Goal: Task Accomplishment & Management: Manage account settings

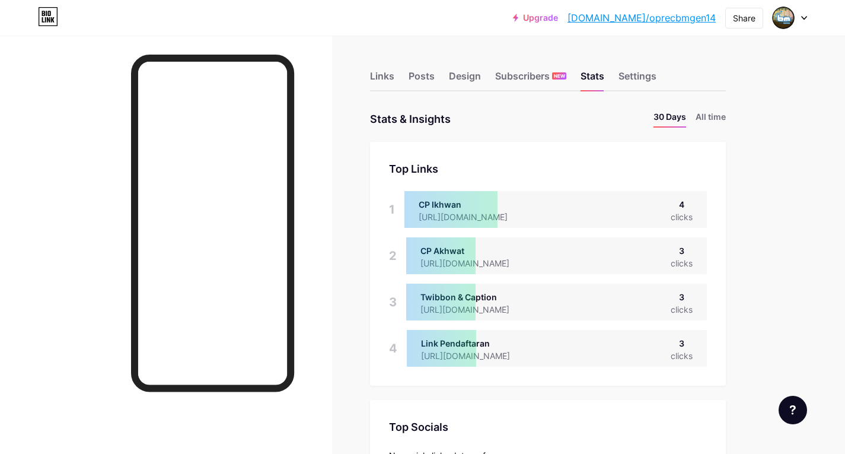
scroll to position [592485, 592094]
click at [384, 87] on div "Links" at bounding box center [382, 79] width 24 height 21
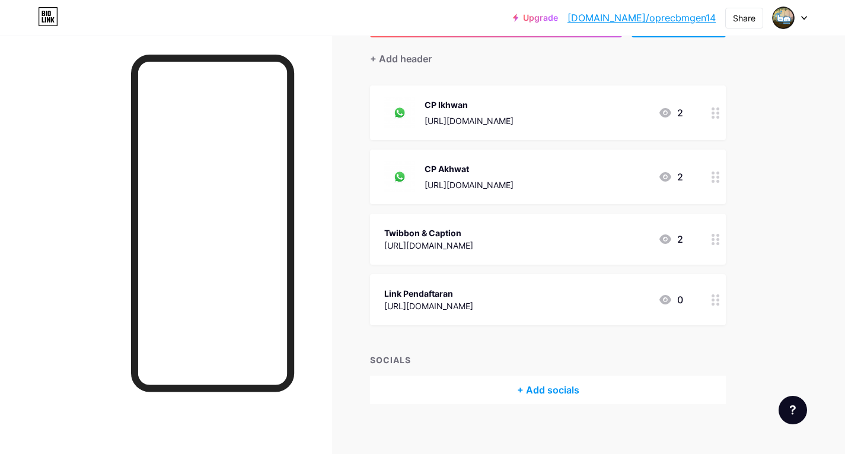
scroll to position [110, 0]
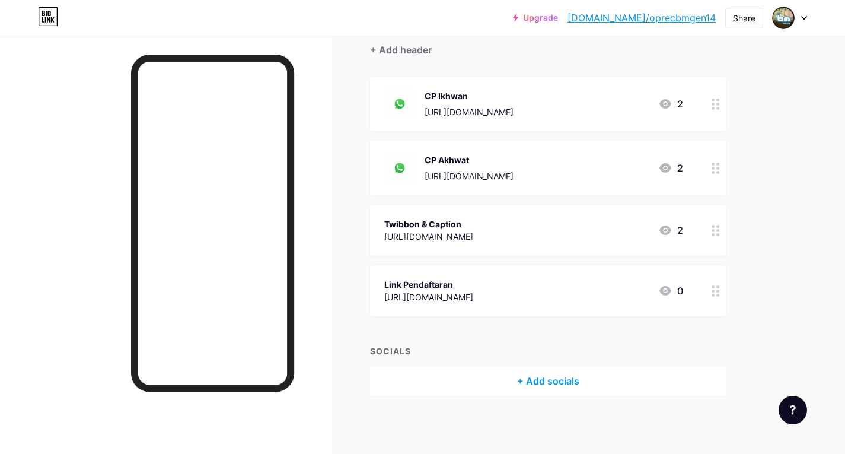
click at [722, 295] on div at bounding box center [716, 290] width 20 height 51
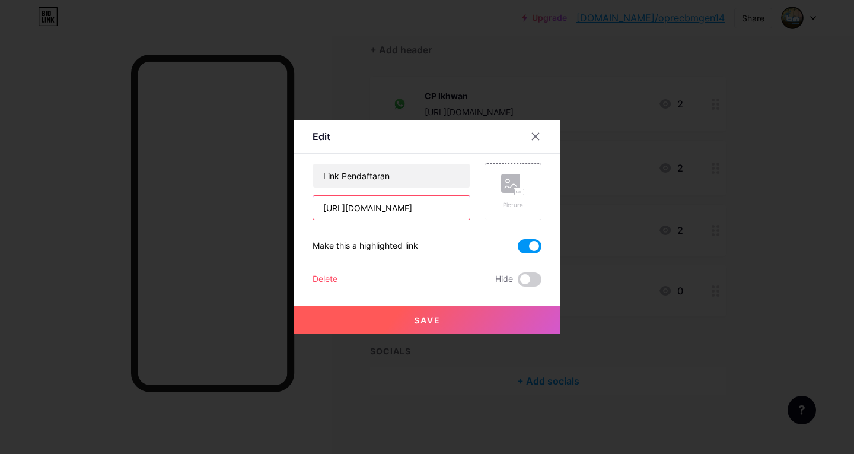
click at [454, 205] on input "[URL][DOMAIN_NAME]" at bounding box center [391, 208] width 157 height 24
click at [534, 135] on icon at bounding box center [535, 136] width 9 height 9
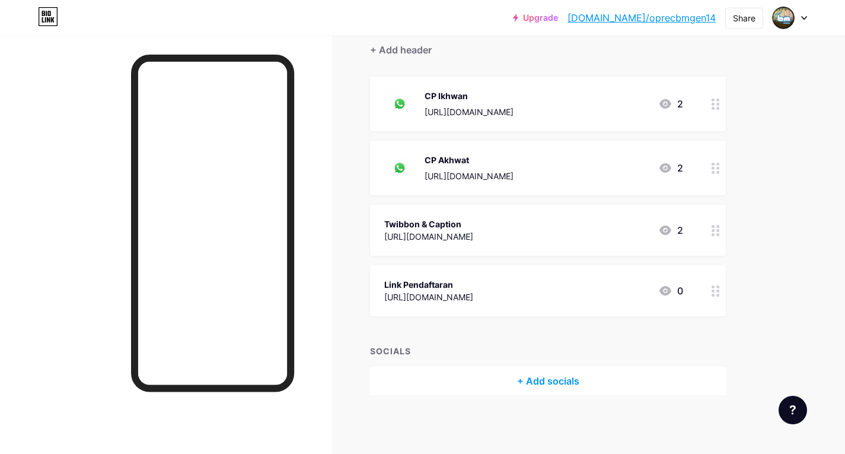
click at [713, 231] on icon at bounding box center [716, 230] width 8 height 11
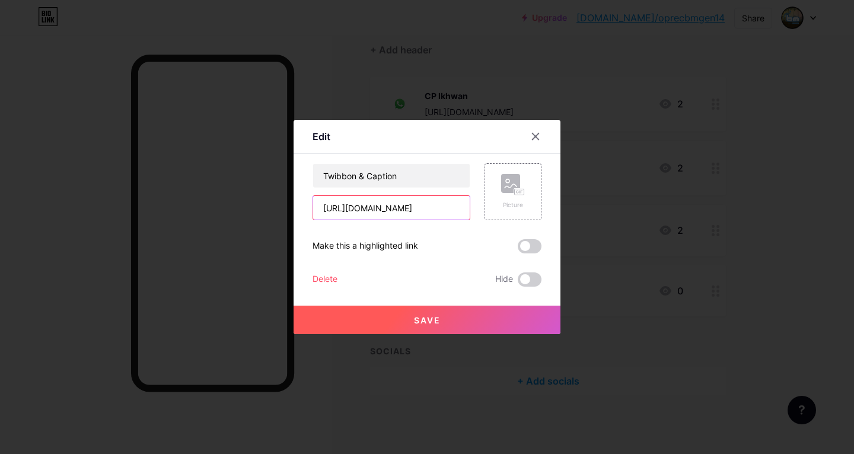
click at [429, 206] on input "[URL][DOMAIN_NAME]" at bounding box center [391, 208] width 157 height 24
click at [531, 135] on icon at bounding box center [535, 136] width 9 height 9
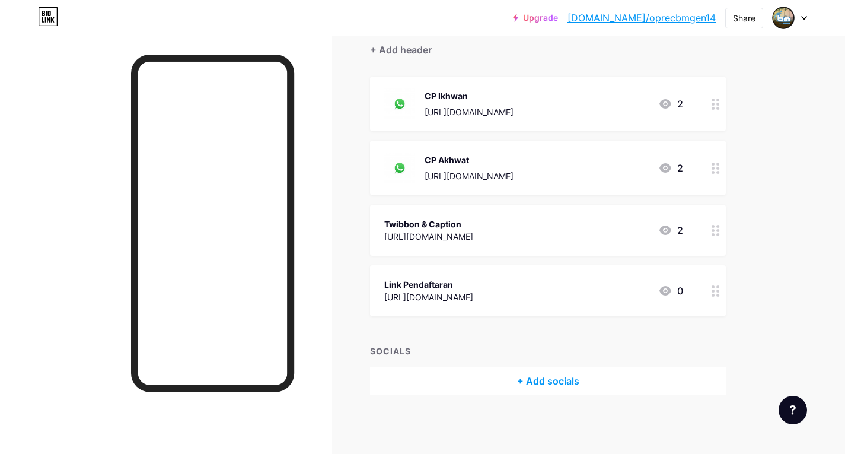
click at [714, 171] on icon at bounding box center [716, 167] width 8 height 11
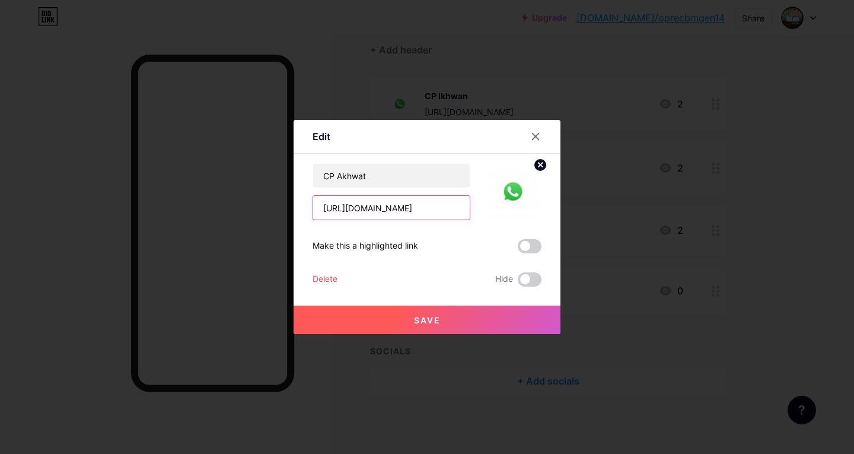
click at [456, 203] on input "[URL][DOMAIN_NAME]" at bounding box center [391, 208] width 157 height 24
click at [315, 279] on div "Delete" at bounding box center [324, 279] width 25 height 14
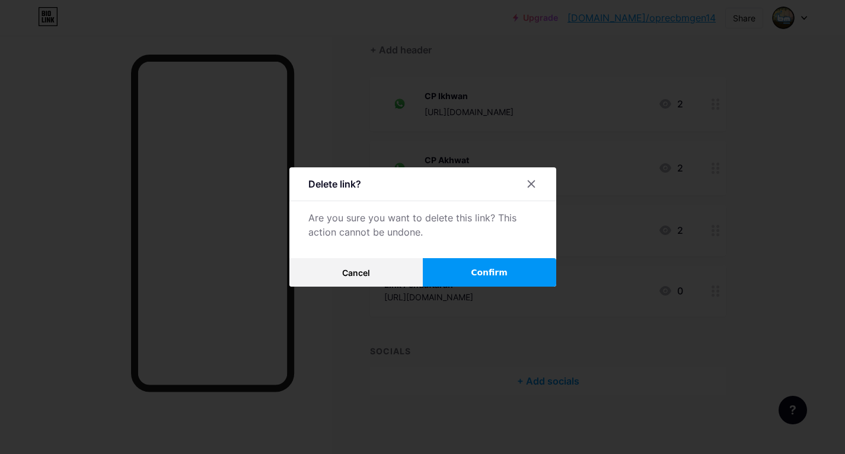
click at [446, 273] on button "Confirm" at bounding box center [489, 272] width 133 height 28
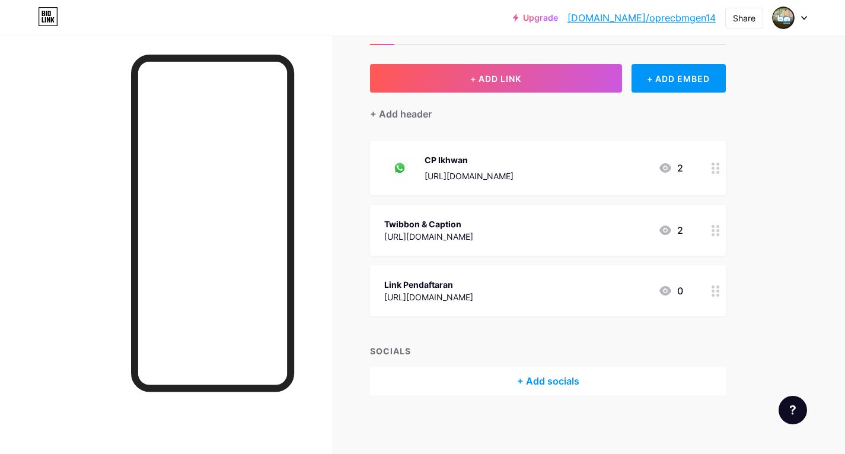
click at [571, 160] on div "CP Ikhwan [URL][DOMAIN_NAME] 2" at bounding box center [533, 167] width 299 height 31
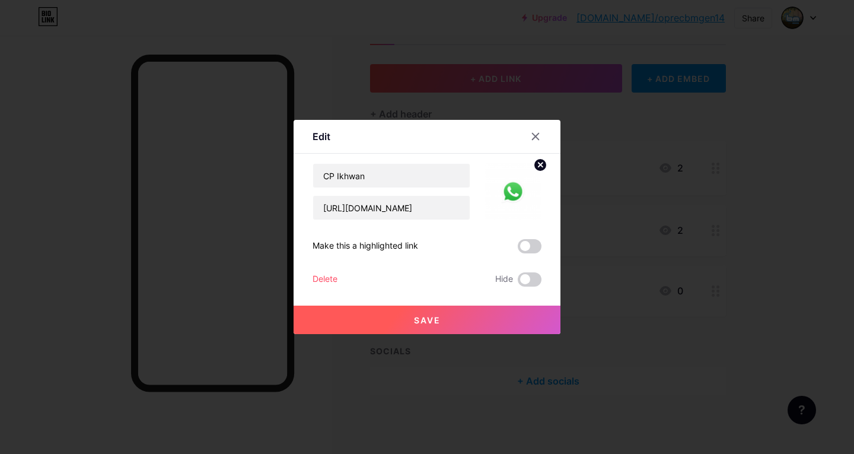
click at [328, 271] on div "CP Ikhwan [URL][DOMAIN_NAME] Make this a highlighted link Delete Hide Save" at bounding box center [426, 224] width 229 height 123
click at [324, 273] on div "Delete" at bounding box center [324, 279] width 25 height 14
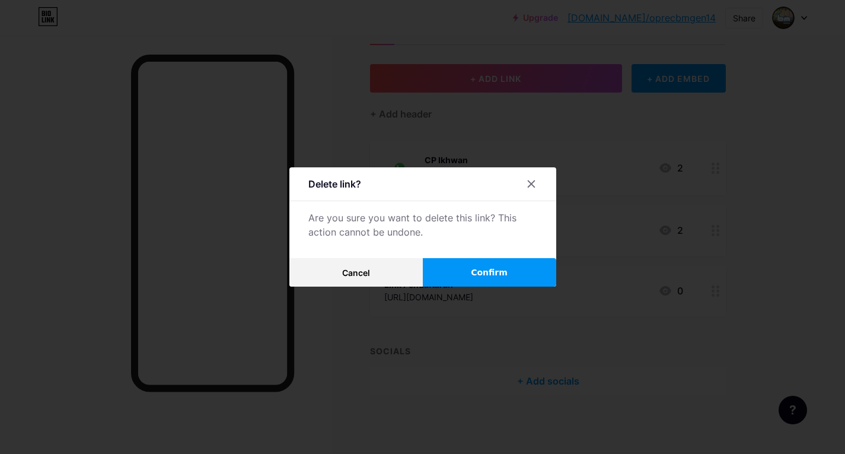
click at [462, 257] on div "Delete link? Are you sure you want to delete this link? This action cannot be u…" at bounding box center [422, 226] width 267 height 119
click at [468, 273] on button "Confirm" at bounding box center [489, 272] width 133 height 28
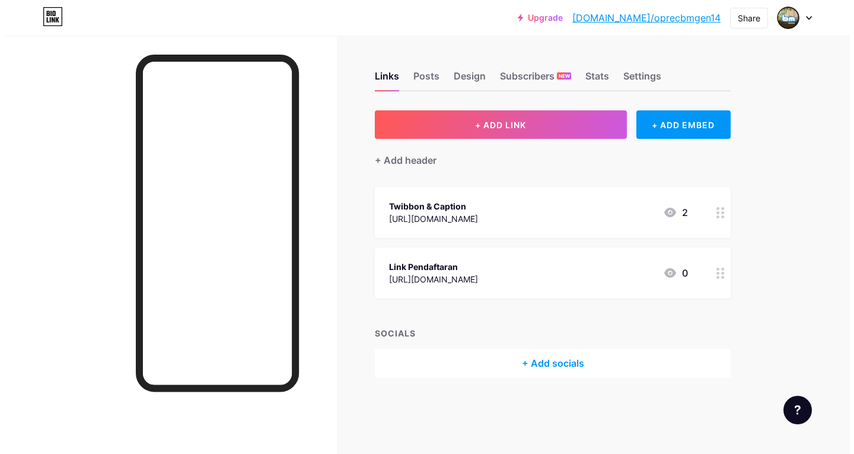
scroll to position [0, 0]
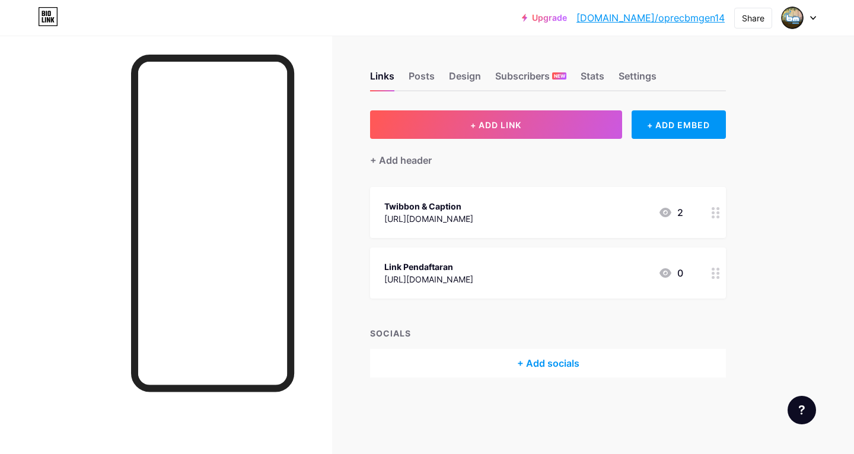
click at [473, 202] on div "Twibbon & Caption" at bounding box center [428, 206] width 89 height 12
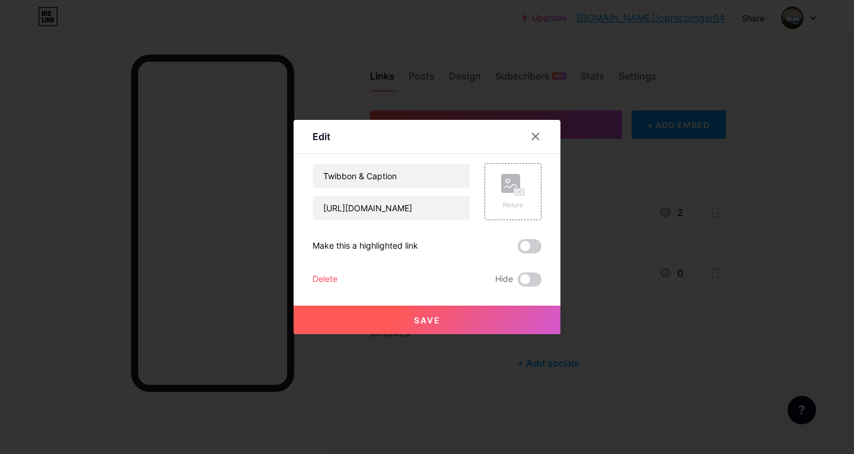
click at [328, 274] on div "Delete" at bounding box center [324, 279] width 25 height 14
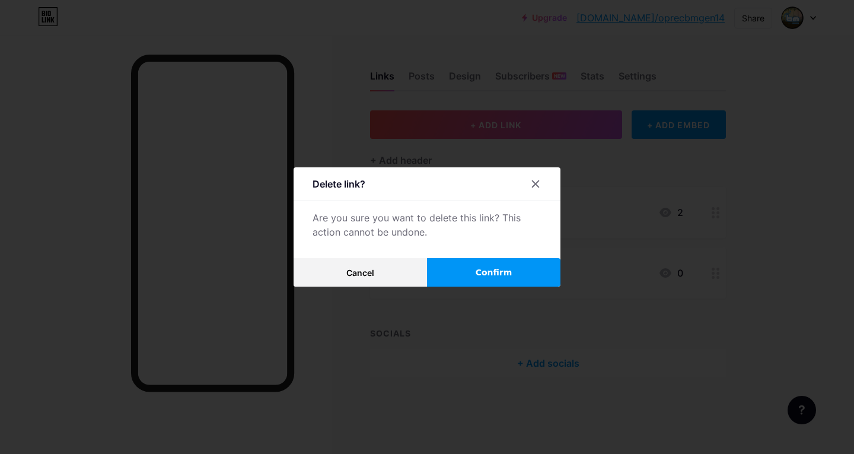
click at [484, 277] on span "Confirm" at bounding box center [494, 272] width 37 height 12
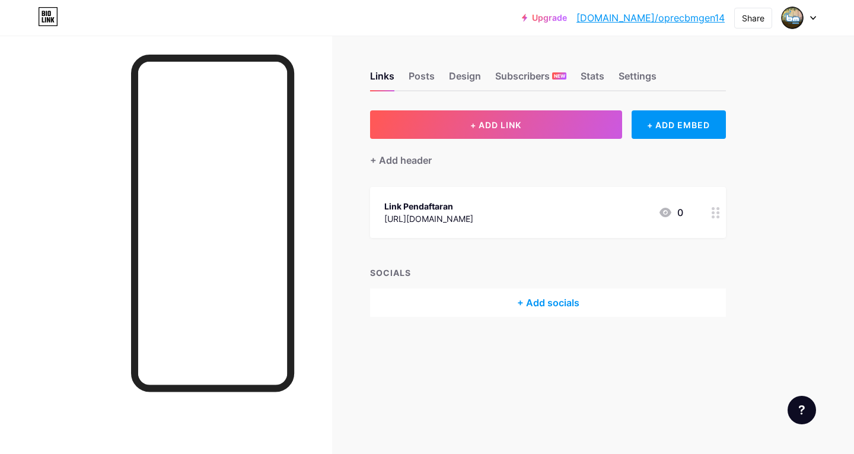
click at [484, 277] on div "SOCIALS" at bounding box center [548, 272] width 356 height 12
click at [473, 222] on div "[URL][DOMAIN_NAME]" at bounding box center [428, 218] width 89 height 12
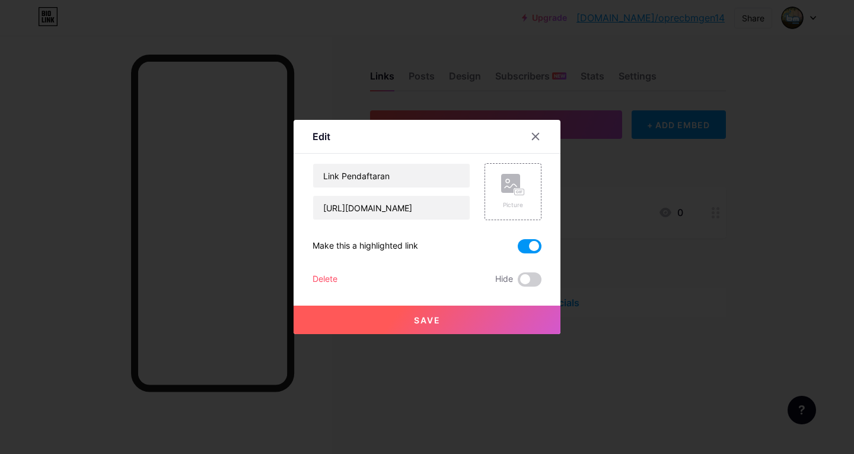
click at [317, 282] on div "Delete" at bounding box center [324, 279] width 25 height 14
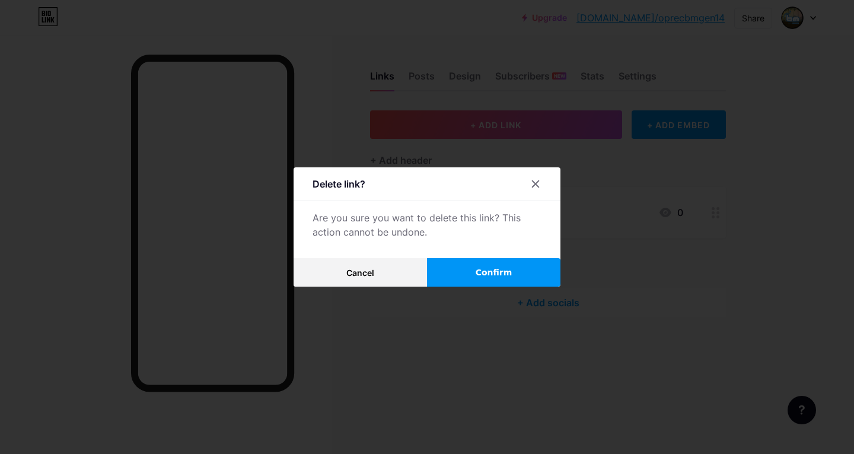
click at [450, 276] on button "Confirm" at bounding box center [493, 272] width 133 height 28
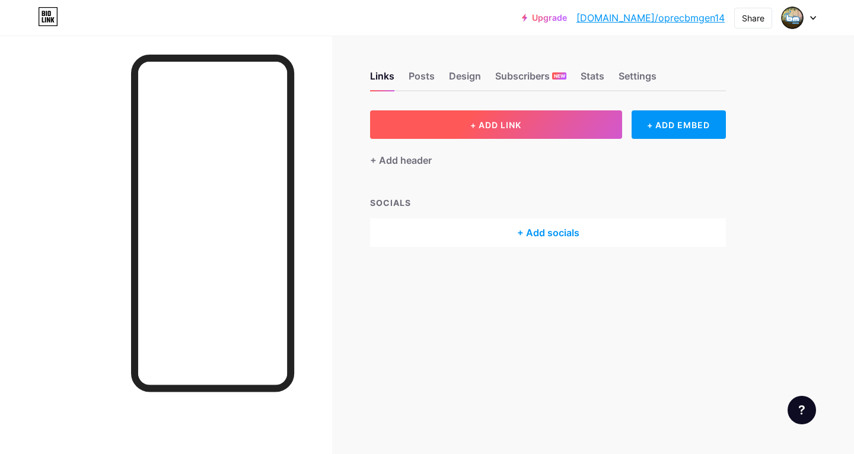
click at [438, 127] on button "+ ADD LINK" at bounding box center [496, 124] width 252 height 28
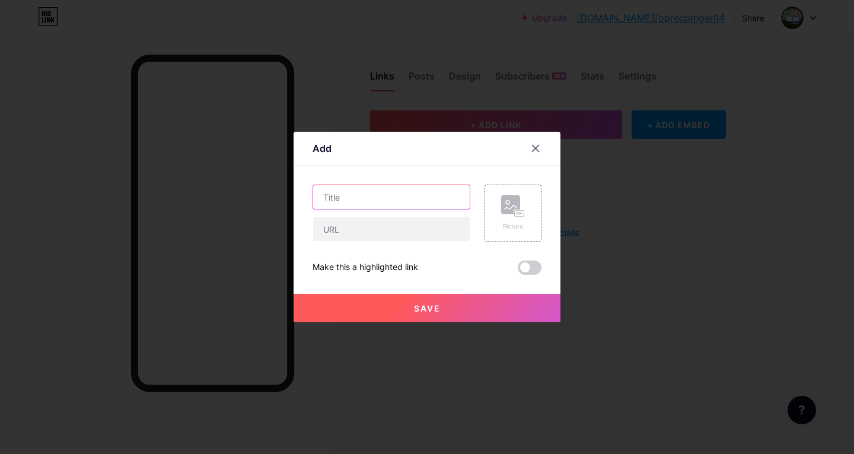
click at [426, 197] on input "text" at bounding box center [391, 197] width 157 height 24
type input "Link Pendaftaran"
click at [409, 224] on input "text" at bounding box center [391, 229] width 157 height 24
paste input "[URL][DOMAIN_NAME]"
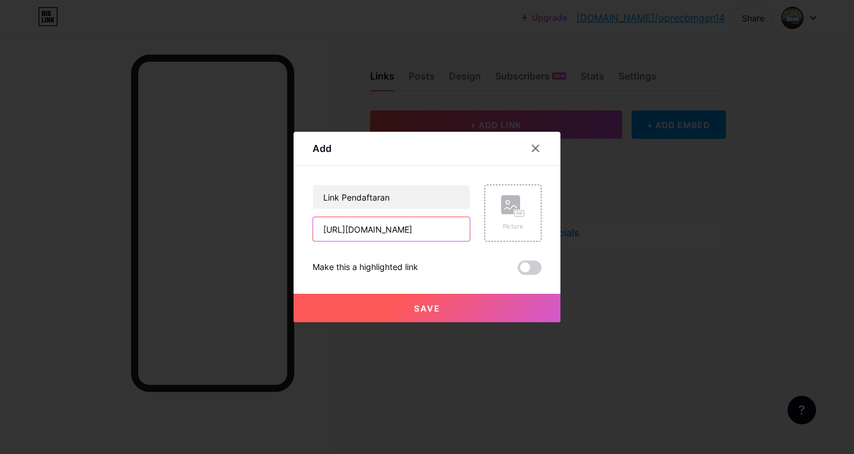
type input "[URL][DOMAIN_NAME]"
click at [436, 314] on button "Save" at bounding box center [427, 308] width 267 height 28
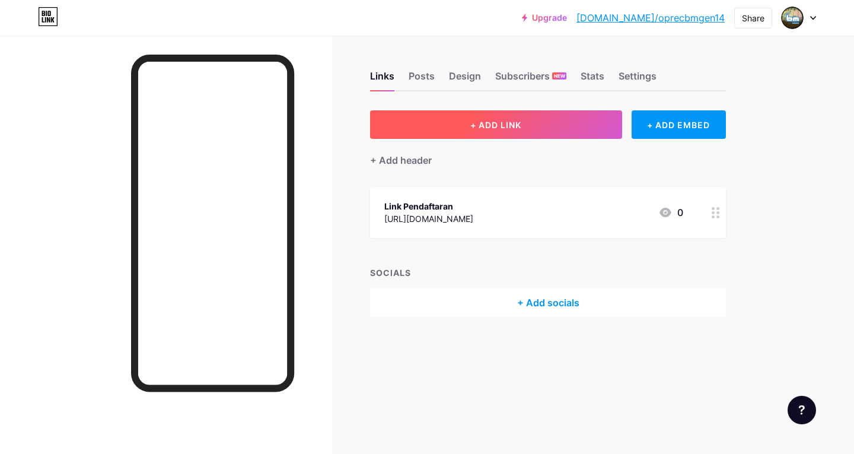
click at [459, 127] on button "+ ADD LINK" at bounding box center [496, 124] width 252 height 28
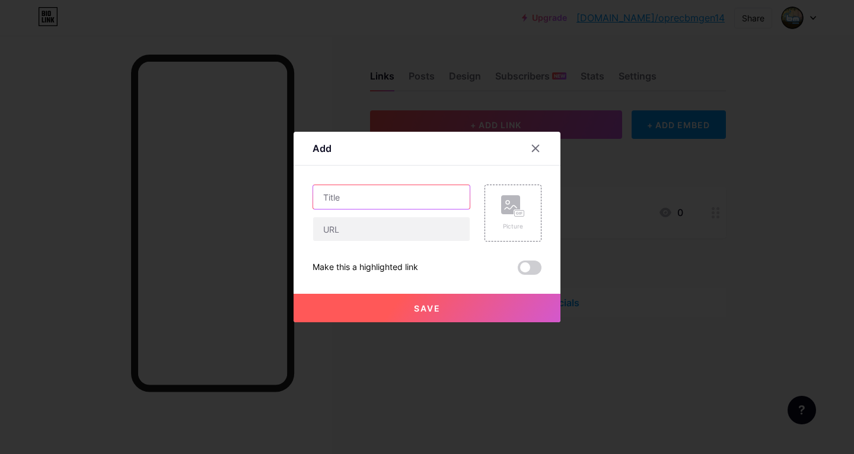
click at [416, 195] on input "text" at bounding box center [391, 197] width 157 height 24
type input "Twibbon & Caption"
click at [439, 229] on input "text" at bounding box center [391, 229] width 157 height 24
paste input "[URL][DOMAIN_NAME]"
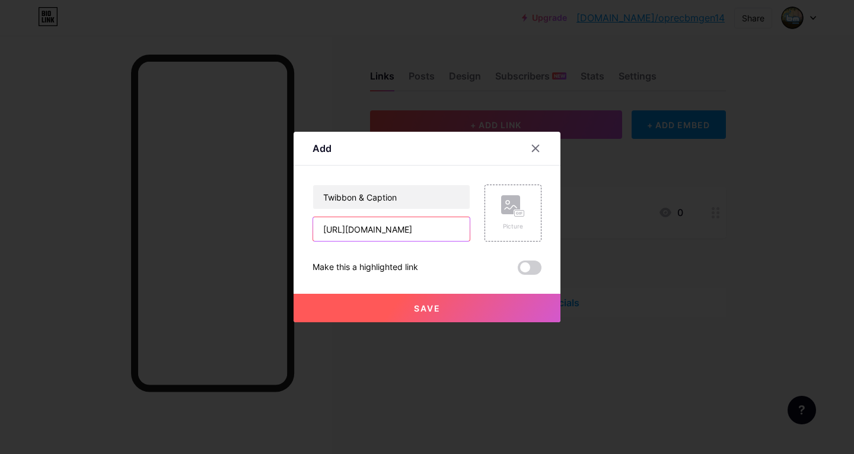
type input "[URL][DOMAIN_NAME]"
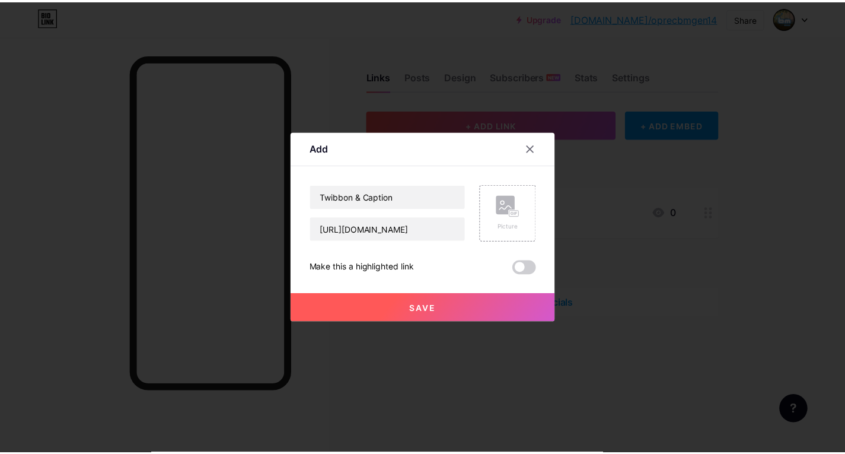
scroll to position [0, 0]
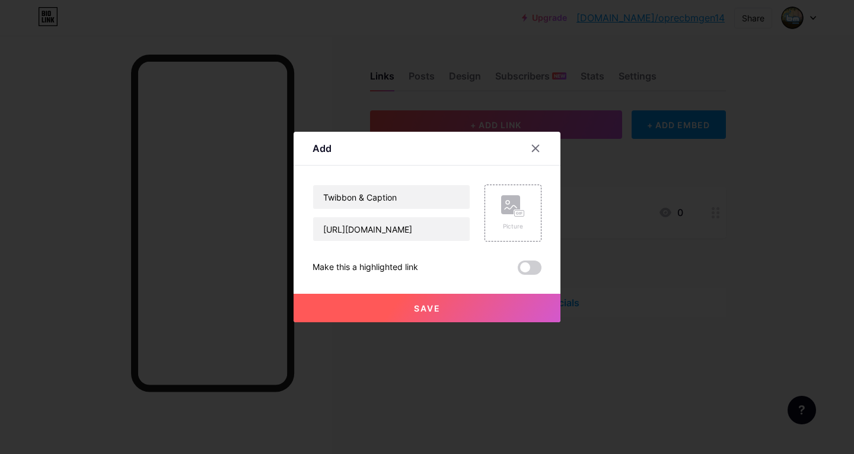
click at [462, 299] on button "Save" at bounding box center [427, 308] width 267 height 28
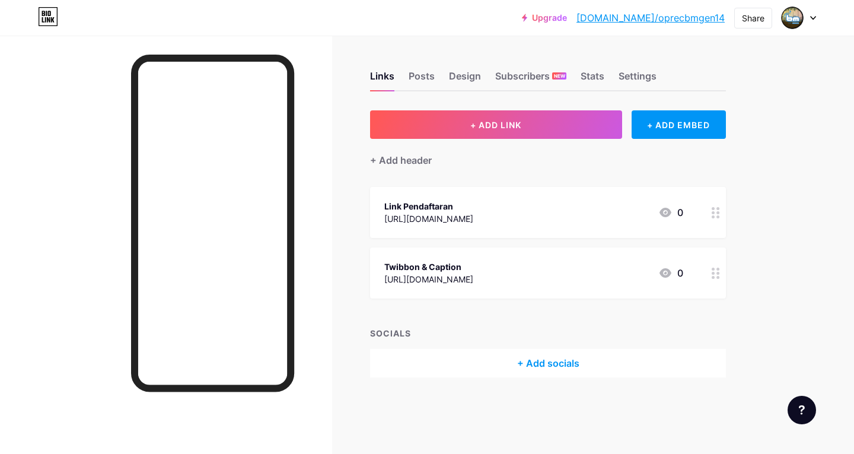
click at [660, 208] on icon at bounding box center [665, 212] width 14 height 14
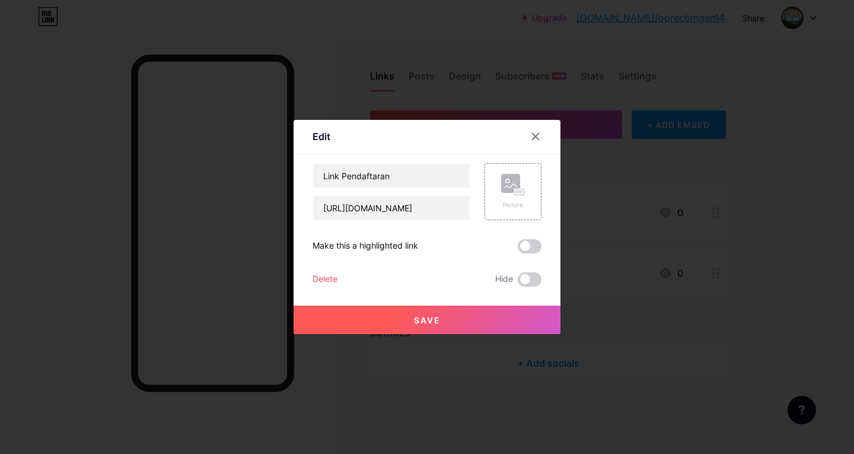
click at [532, 253] on div "Link Pendaftaran [URL][DOMAIN_NAME] Picture Make this a highlighted link Delete…" at bounding box center [426, 224] width 229 height 123
click at [532, 251] on span at bounding box center [530, 246] width 24 height 14
click at [518, 249] on input "checkbox" at bounding box center [518, 249] width 0 height 0
click at [484, 327] on button "Save" at bounding box center [427, 319] width 267 height 28
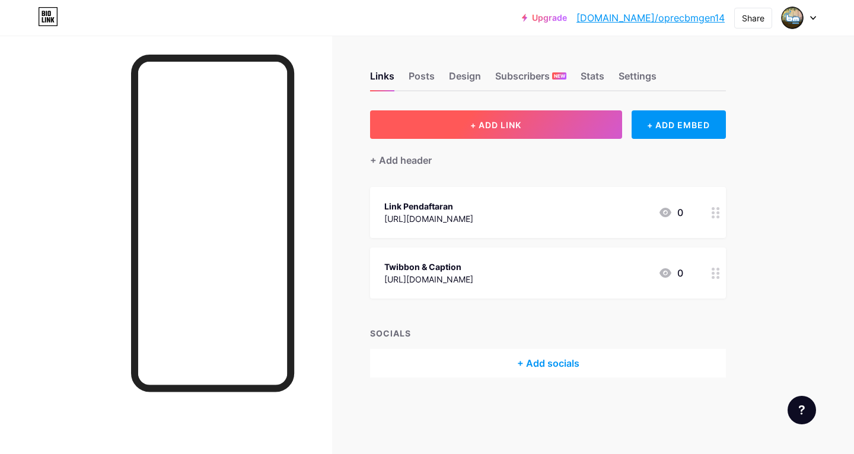
click at [498, 116] on button "+ ADD LINK" at bounding box center [496, 124] width 252 height 28
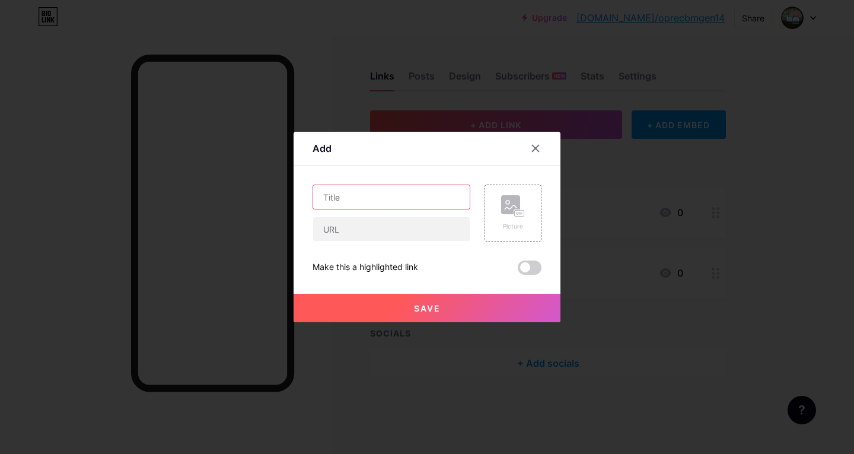
click at [442, 191] on input "text" at bounding box center [391, 197] width 157 height 24
type input "CP Akhwat"
click at [505, 210] on rect at bounding box center [510, 204] width 19 height 19
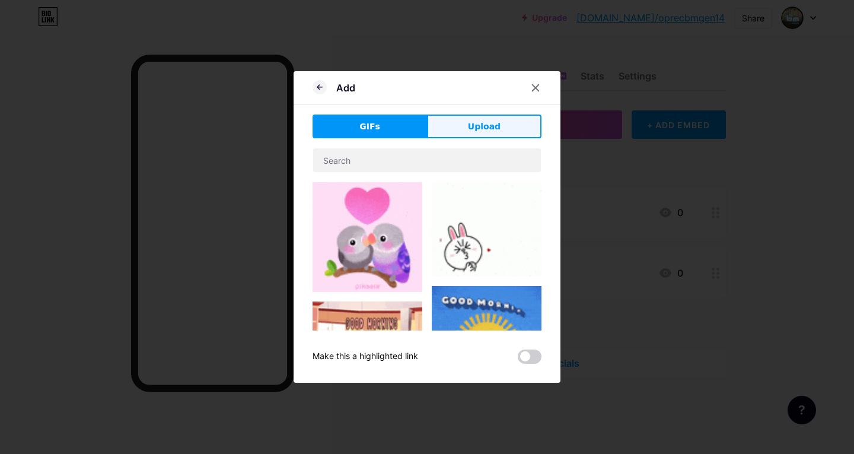
click at [462, 132] on button "Upload" at bounding box center [484, 126] width 114 height 24
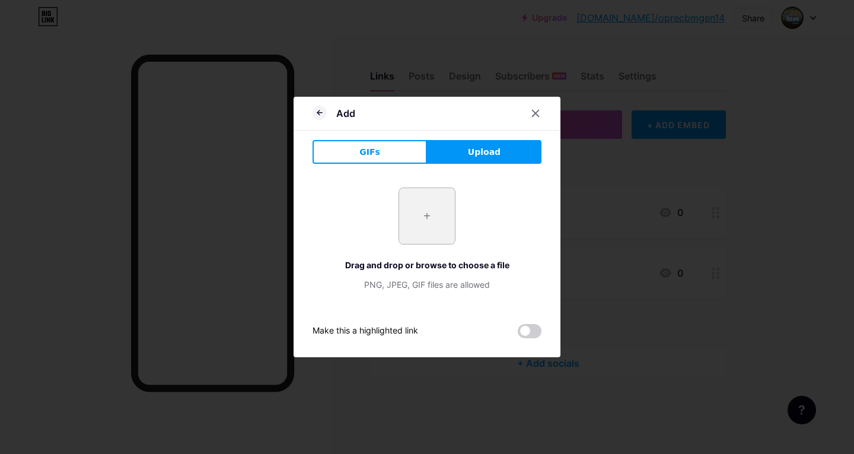
click at [411, 210] on input "file" at bounding box center [427, 216] width 56 height 56
type input "C:\fakepath\Frame 1.png"
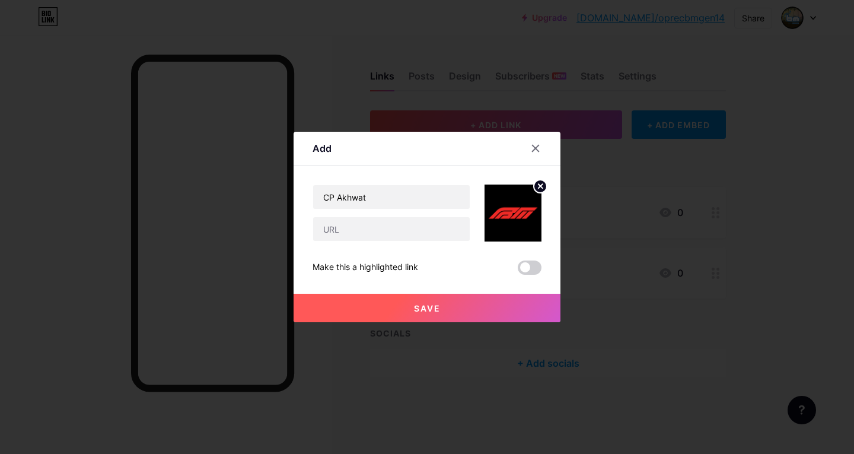
click at [538, 185] on icon at bounding box center [540, 186] width 4 height 4
click at [509, 202] on rect at bounding box center [510, 204] width 19 height 19
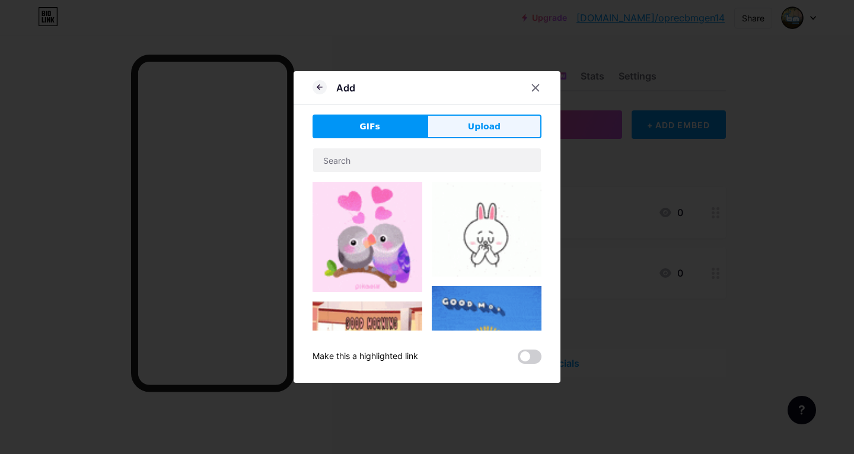
click at [439, 133] on button "Upload" at bounding box center [484, 126] width 114 height 24
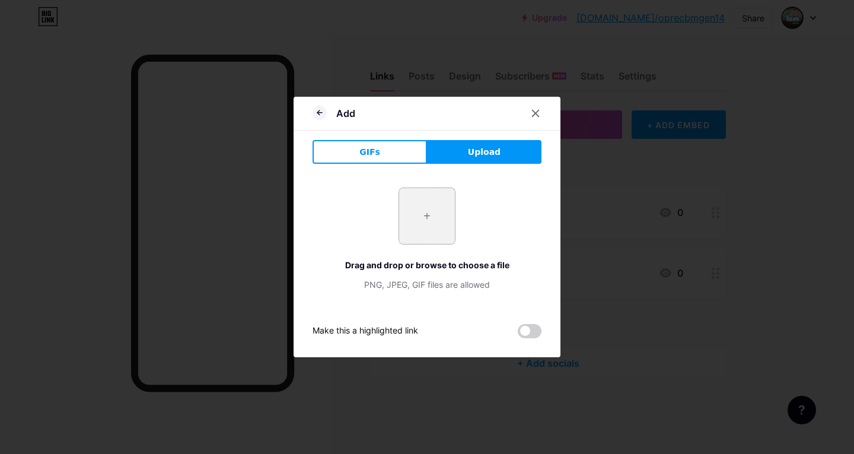
click at [429, 228] on input "file" at bounding box center [427, 216] width 56 height 56
type input "C:\fakepath\images.jpg"
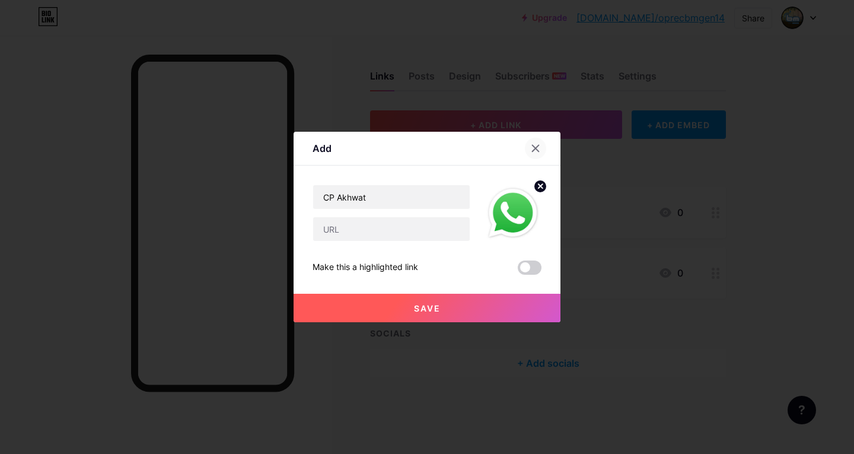
click at [537, 152] on div at bounding box center [535, 148] width 21 height 21
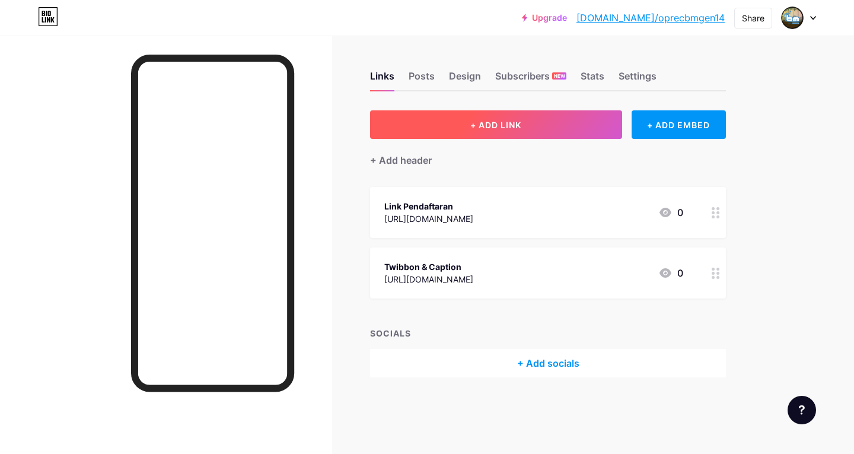
click at [509, 126] on span "+ ADD LINK" at bounding box center [495, 125] width 51 height 10
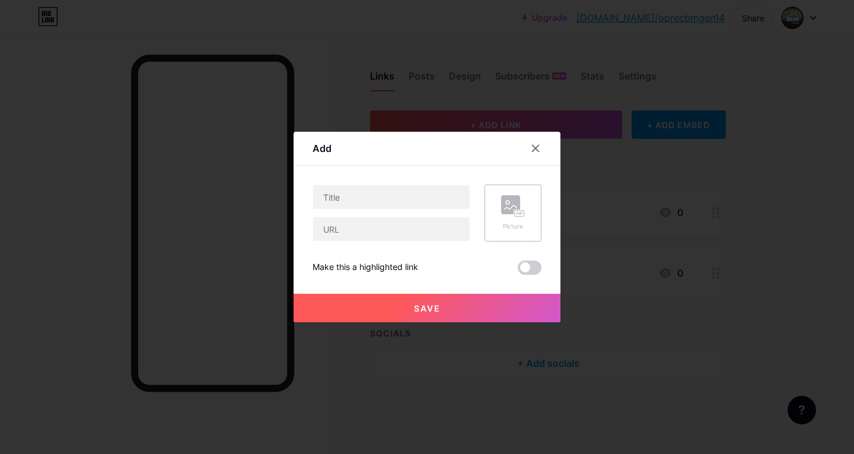
click at [514, 197] on rect at bounding box center [510, 204] width 19 height 19
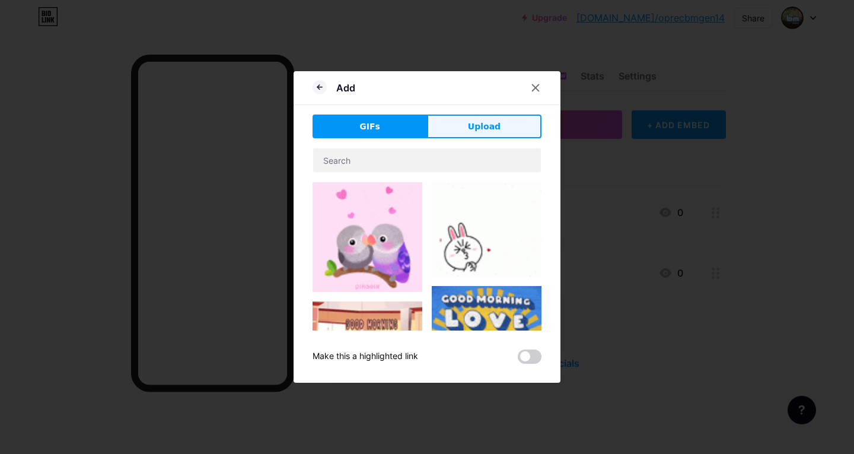
click at [454, 121] on button "Upload" at bounding box center [484, 126] width 114 height 24
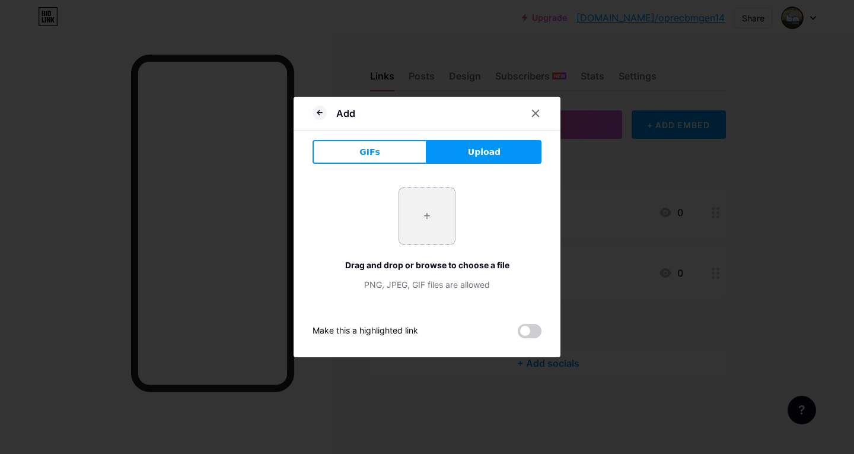
click at [433, 229] on input "file" at bounding box center [427, 216] width 56 height 56
type input "C:\fakepath\Frame 1.png"
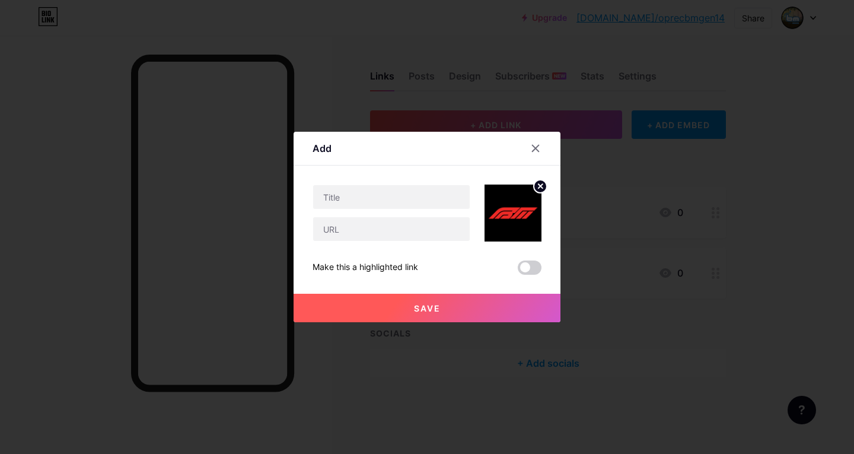
click at [537, 183] on circle at bounding box center [540, 186] width 13 height 13
click at [512, 199] on rect at bounding box center [510, 204] width 19 height 19
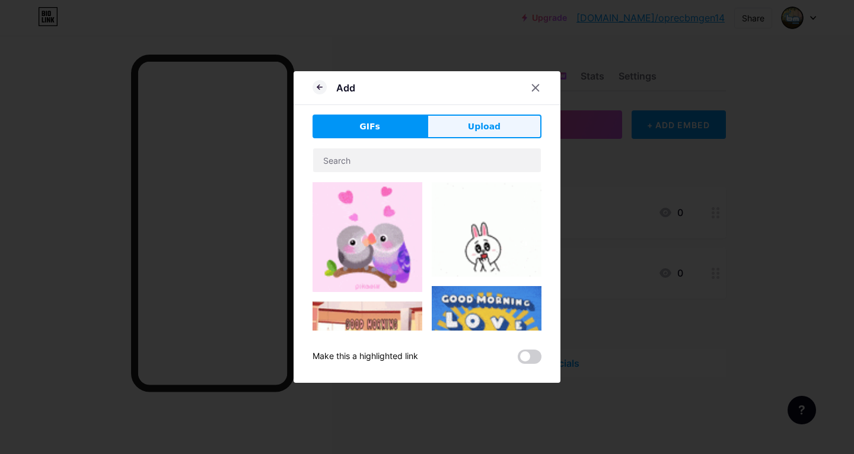
click at [484, 114] on button "Upload" at bounding box center [484, 126] width 114 height 24
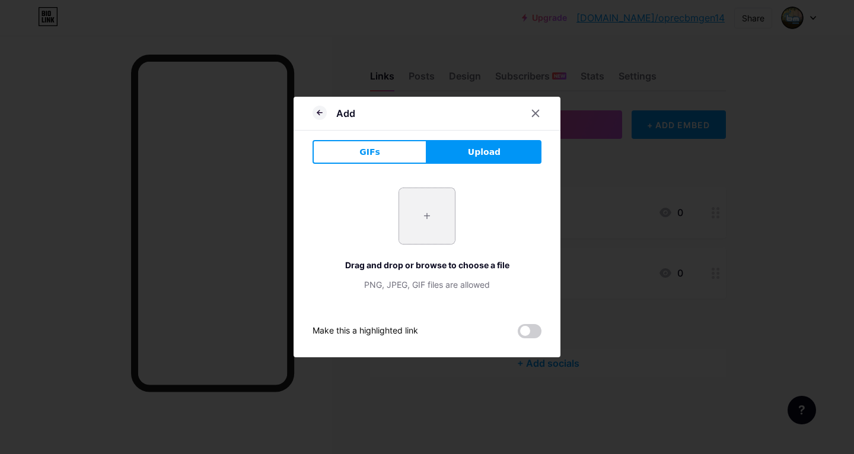
click at [410, 206] on input "file" at bounding box center [427, 216] width 56 height 56
type input "C:\fakepath\052135d622a7814b7047f74f7744cb17.jpg"
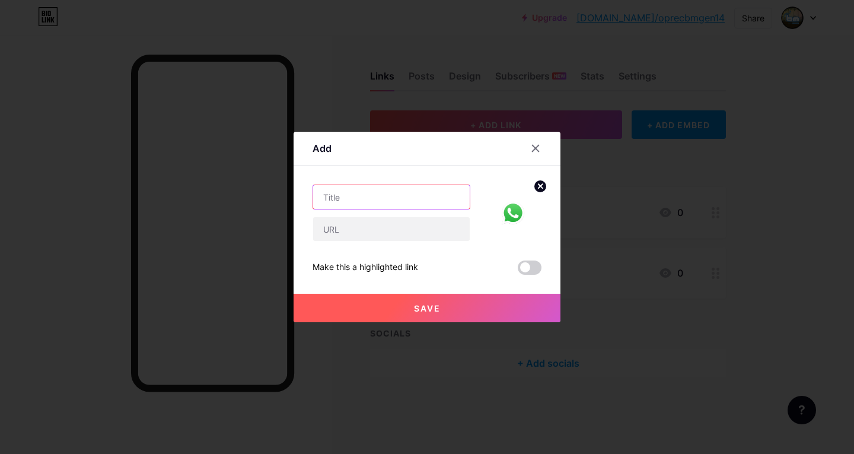
click at [417, 206] on input "text" at bounding box center [391, 197] width 157 height 24
type input "CP Akhwat"
click at [415, 227] on input "text" at bounding box center [391, 229] width 157 height 24
paste input "[URL][DOMAIN_NAME]"
type input "[URL][DOMAIN_NAME]"
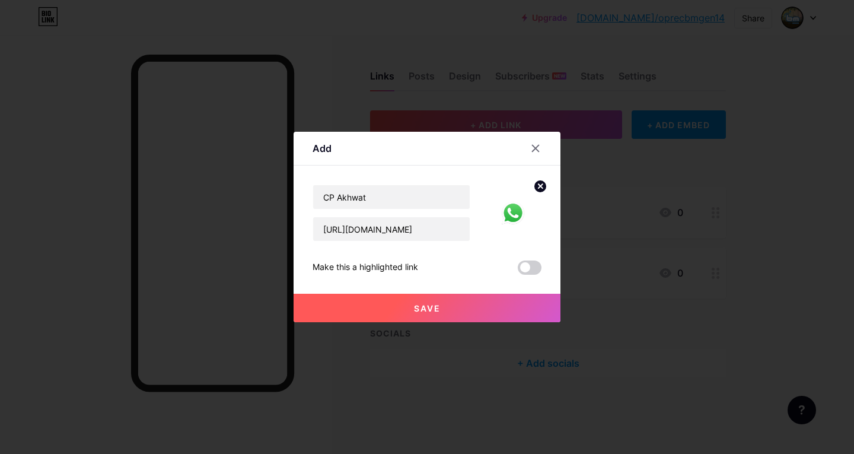
click at [452, 311] on button "Save" at bounding box center [427, 308] width 267 height 28
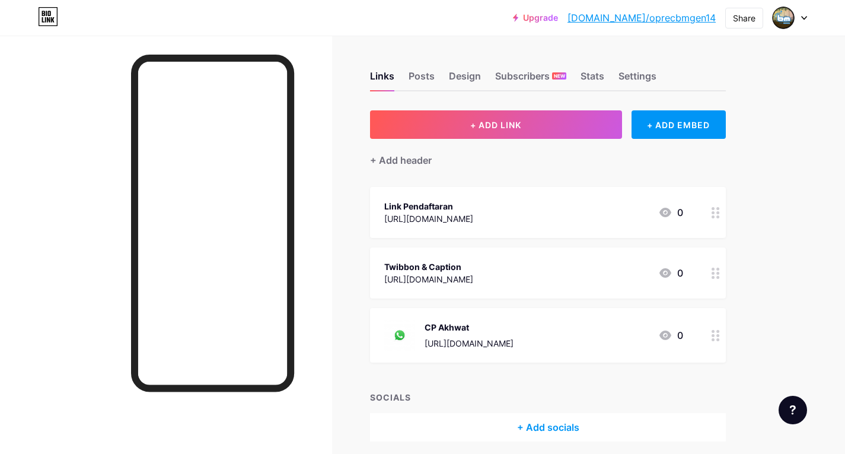
click at [713, 338] on circle at bounding box center [713, 339] width 3 height 3
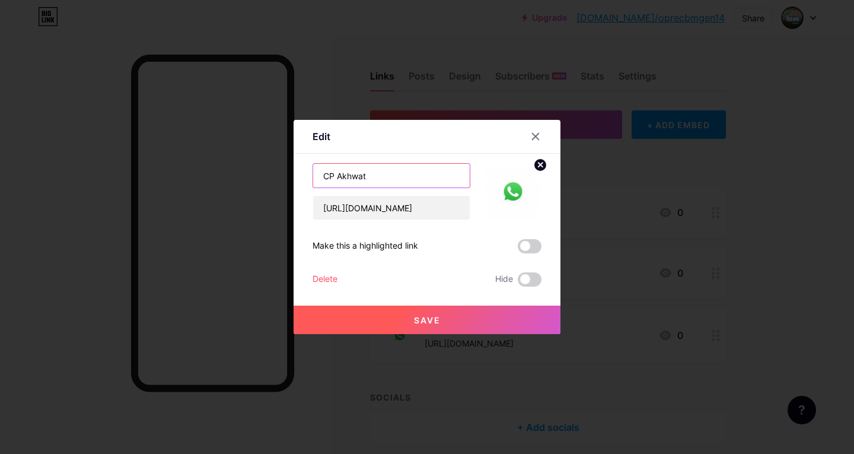
click at [419, 180] on input "CP Akhwat" at bounding box center [391, 176] width 157 height 24
type input "CP Ikhwan"
click at [450, 323] on button "Save" at bounding box center [427, 319] width 267 height 28
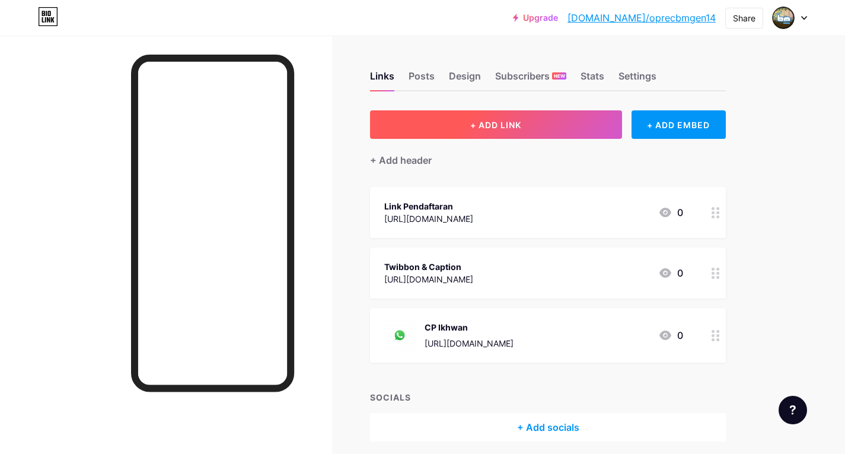
click at [585, 117] on button "+ ADD LINK" at bounding box center [496, 124] width 252 height 28
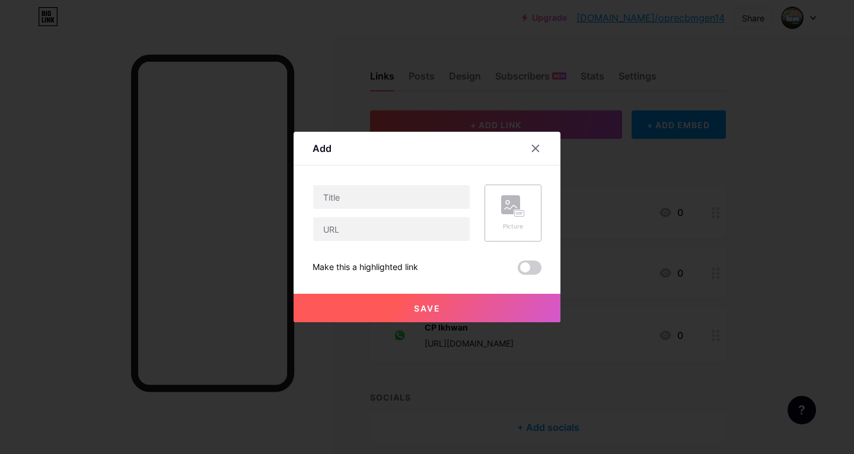
click at [510, 221] on div "Picture" at bounding box center [513, 213] width 24 height 36
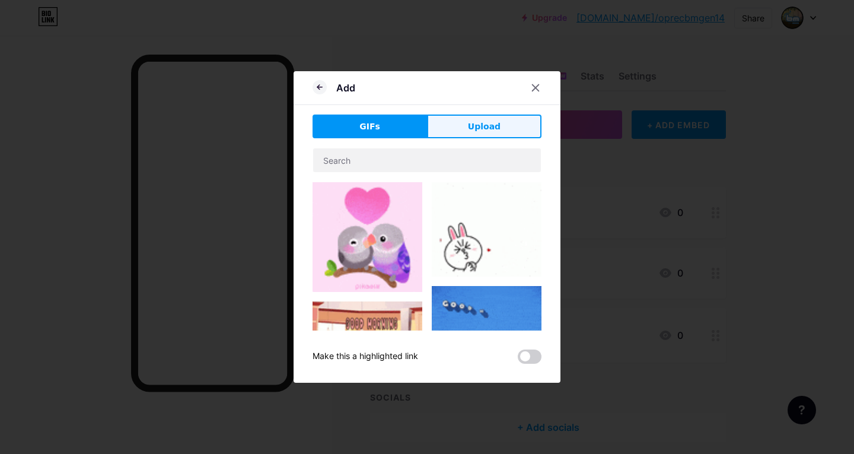
click at [484, 128] on span "Upload" at bounding box center [484, 126] width 33 height 12
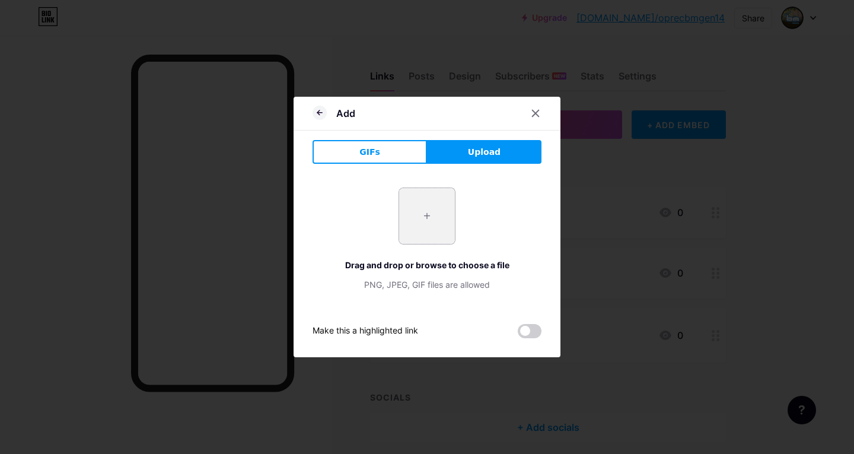
click at [411, 218] on input "file" at bounding box center [427, 216] width 56 height 56
type input "C:\fakepath\052135d622a7814b7047f74f7744cb17.jpg"
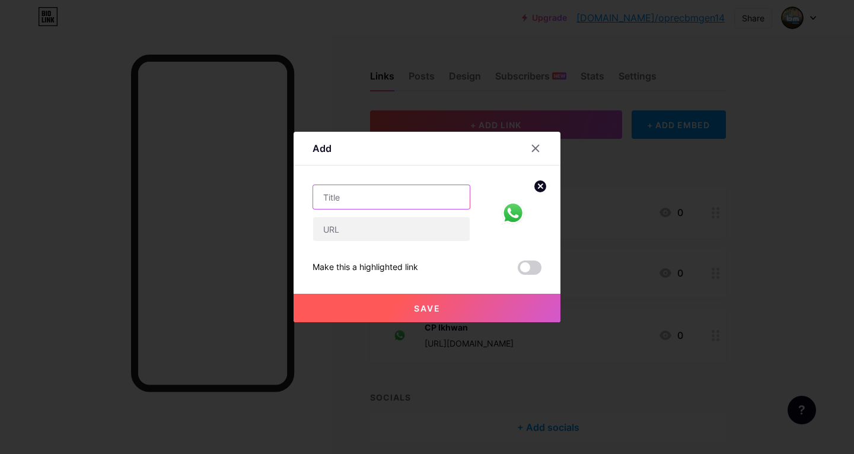
click at [377, 199] on input "text" at bounding box center [391, 197] width 157 height 24
type input "CP Akhwat"
click at [388, 220] on input "text" at bounding box center [391, 229] width 157 height 24
paste input "[URL][DOMAIN_NAME]"
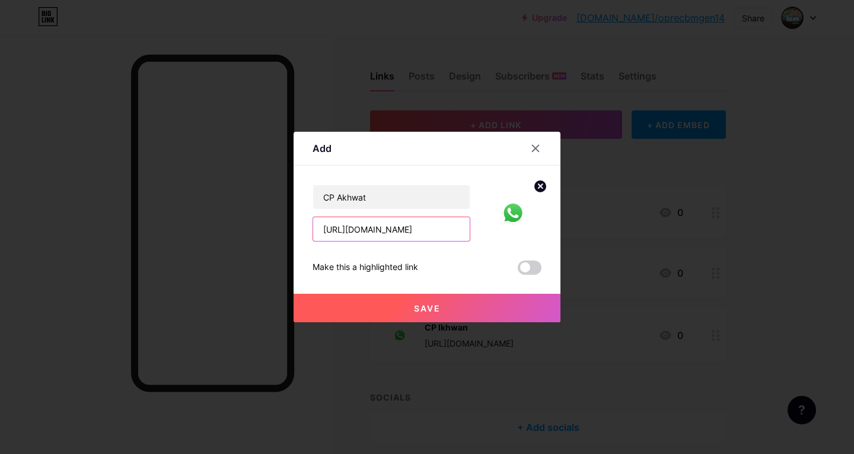
type input "[URL][DOMAIN_NAME]"
click at [429, 305] on span "Save" at bounding box center [427, 308] width 27 height 10
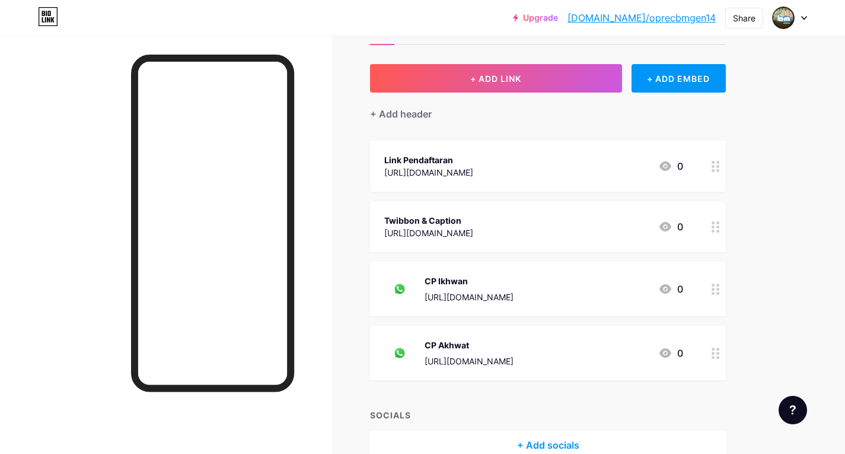
scroll to position [47, 0]
click at [806, 71] on div "Upgrade [DOMAIN_NAME]/oprecb... [DOMAIN_NAME]/oprecbmgen14 Share Switch account…" at bounding box center [422, 235] width 845 height 564
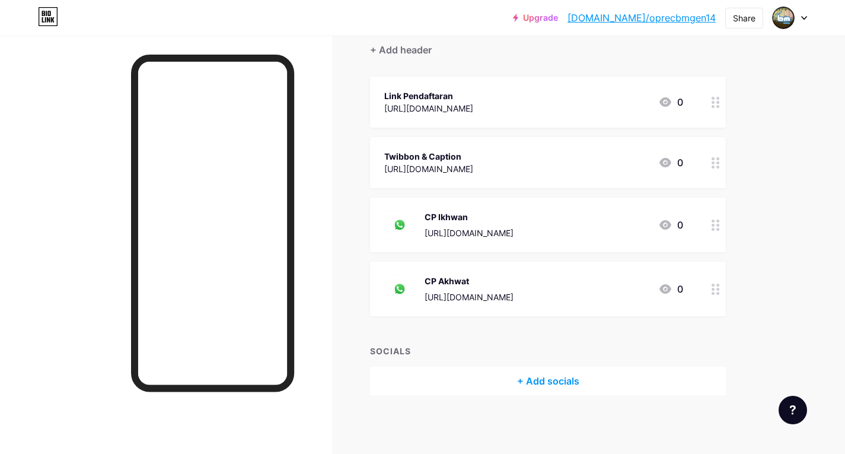
scroll to position [0, 0]
